Goal: Manage account settings

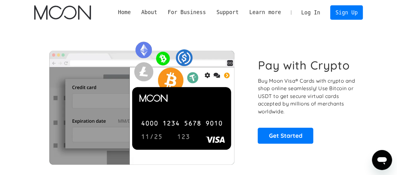
click at [311, 13] on link "Log In" at bounding box center [310, 13] width 29 height 14
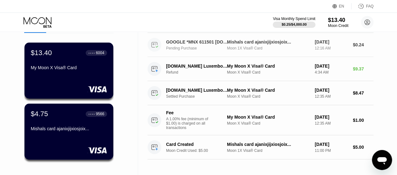
scroll to position [36, 0]
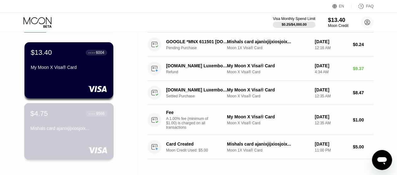
click at [76, 131] on div "Mishals card ajanixjijxiosjoix..." at bounding box center [68, 128] width 77 height 5
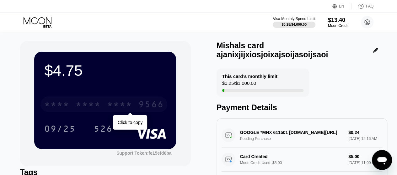
click at [134, 105] on div "* * * * * * * * * * * * 9566" at bounding box center [103, 105] width 127 height 16
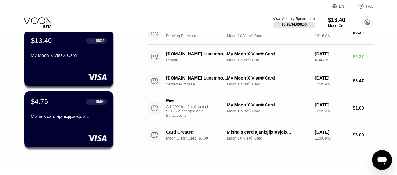
scroll to position [49, 0]
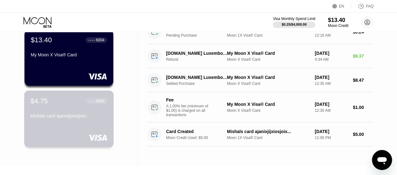
click at [48, 119] on div "Mishals card ajanixjijxiosjoix..." at bounding box center [68, 115] width 77 height 5
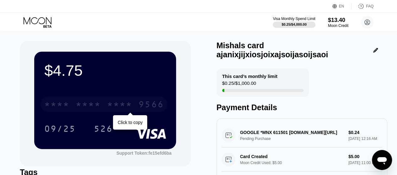
click at [78, 108] on div "* * * *" at bounding box center [88, 105] width 25 height 10
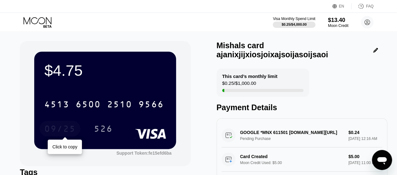
click at [72, 133] on div "09/25" at bounding box center [59, 130] width 31 height 10
click at [110, 131] on div "526" at bounding box center [103, 130] width 19 height 10
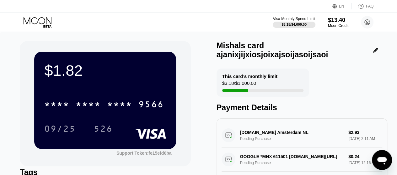
scroll to position [20, 0]
